Goal: Check status: Check status

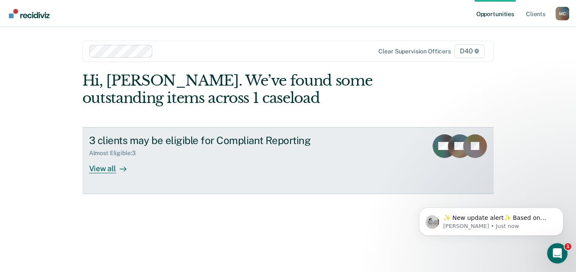
click at [118, 167] on div at bounding box center [121, 169] width 10 height 10
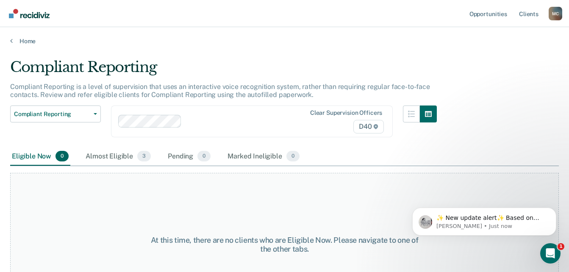
scroll to position [44, 0]
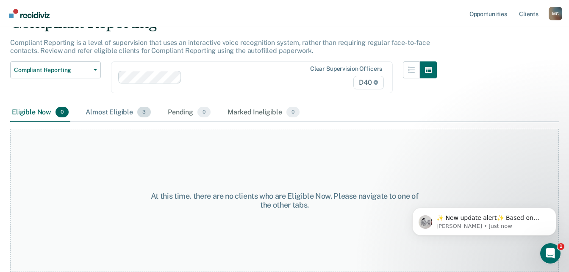
click at [123, 109] on div "Almost Eligible 3" at bounding box center [118, 112] width 69 height 19
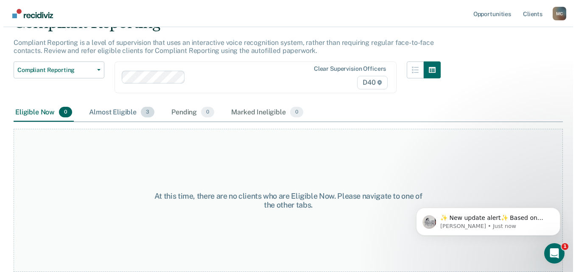
scroll to position [0, 0]
